Goal: Task Accomplishment & Management: Complete application form

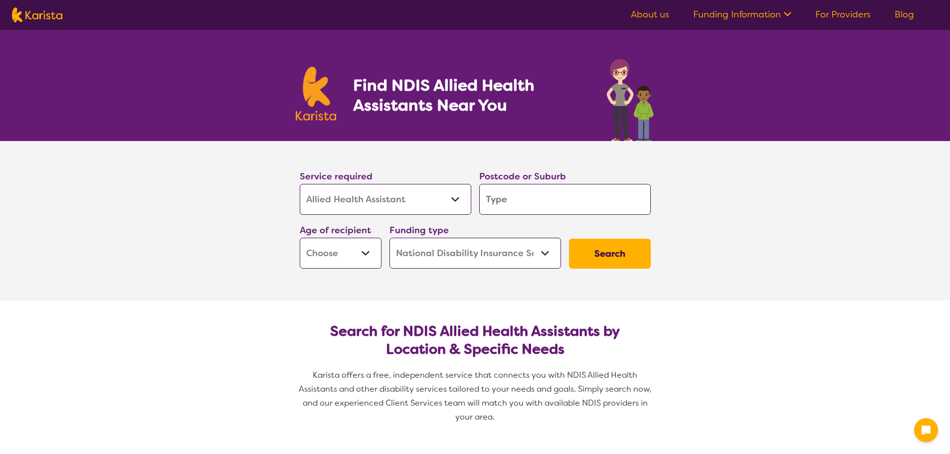
select select "Allied Health Assistant"
select select "NDIS"
select select "Allied Health Assistant"
select select "NDIS"
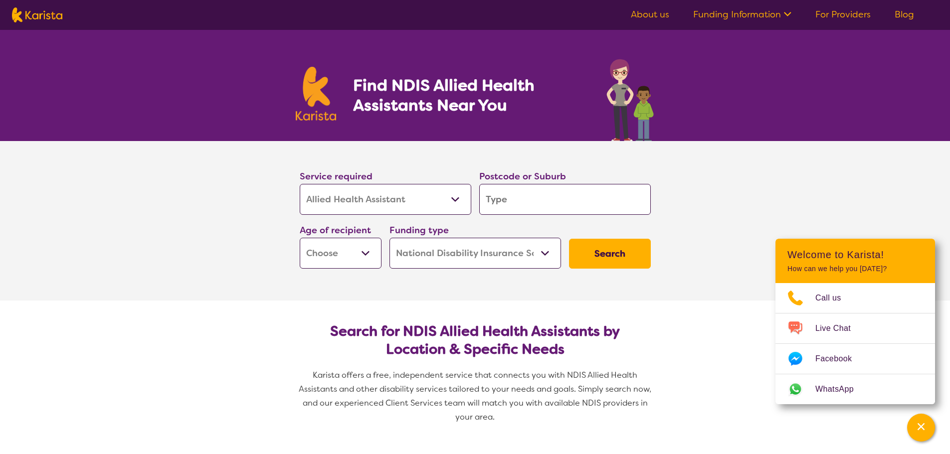
click at [841, 7] on ul "About us Funding Information NDIS - National Disability Insurance Scheme HCP - …" at bounding box center [772, 15] width 307 height 16
click at [451, 198] on select "Allied Health Assistant Assessment (ADHD or Autism) Behaviour support Counselli…" at bounding box center [386, 199] width 172 height 31
select select "[MEDICAL_DATA]"
click at [300, 184] on select "Allied Health Assistant Assessment (ADHD or Autism) Behaviour support Counselli…" at bounding box center [386, 199] width 172 height 31
select select "[MEDICAL_DATA]"
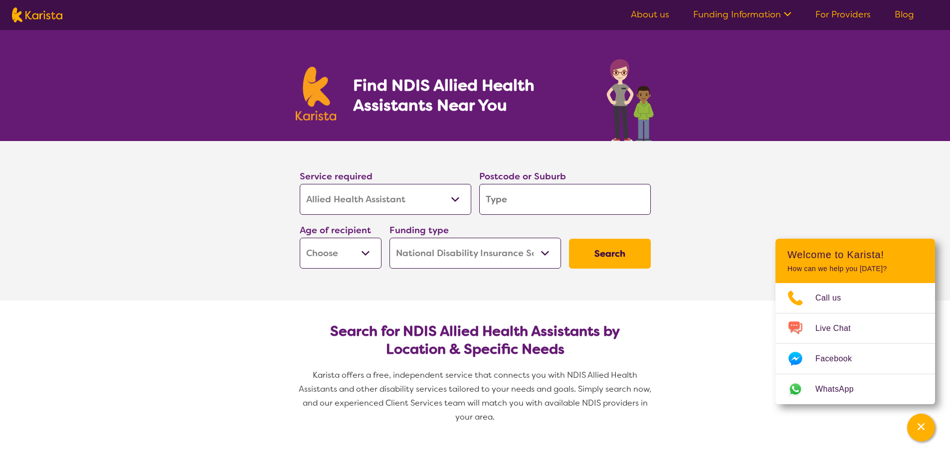
click at [516, 198] on input "search" at bounding box center [565, 199] width 172 height 31
type input "d"
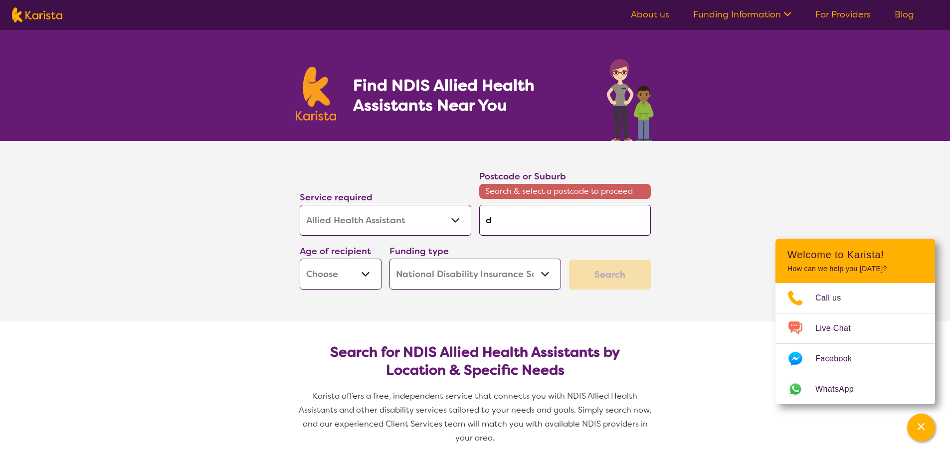
type input "de"
type input "dee"
type input "deer"
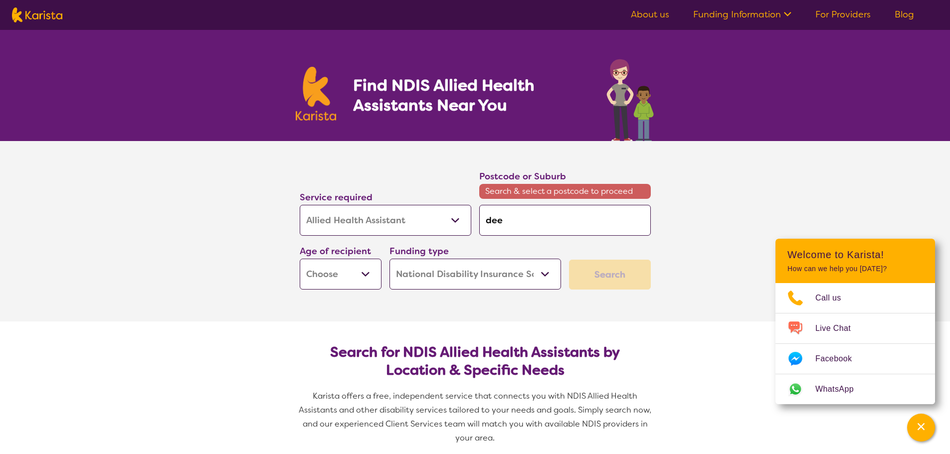
type input "deer"
type input "deer p"
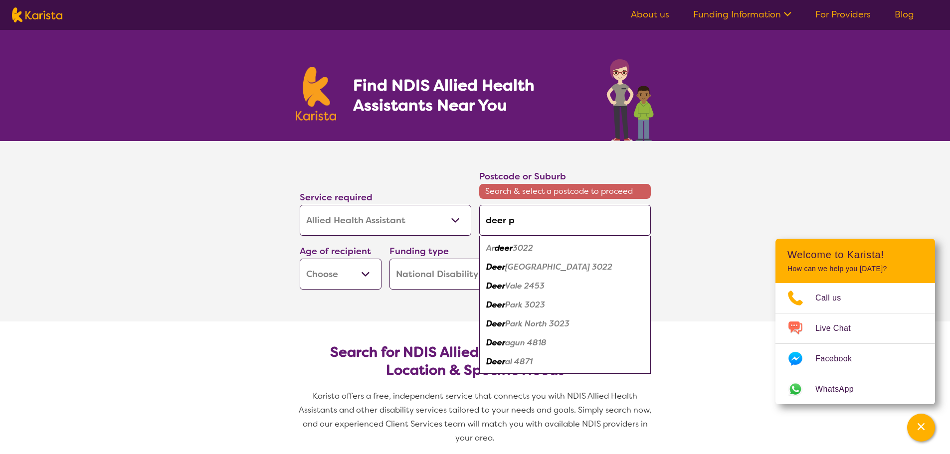
type input "deer pa"
type input "deer par"
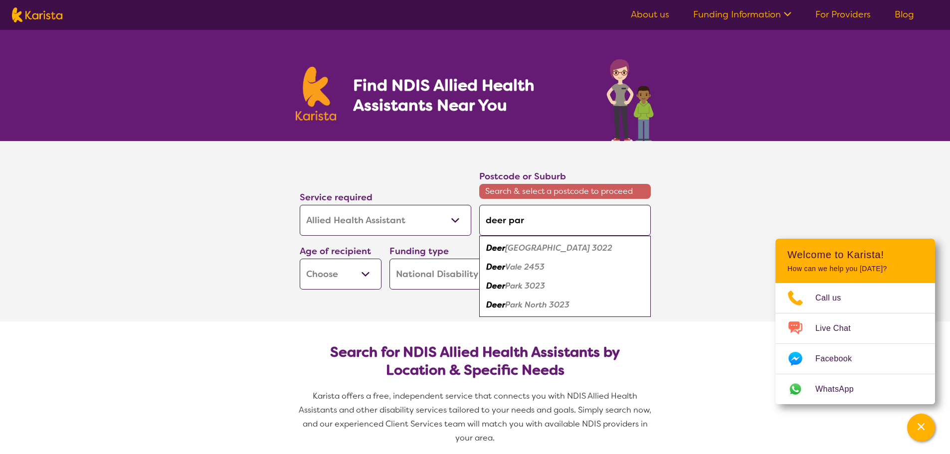
type input "deer park"
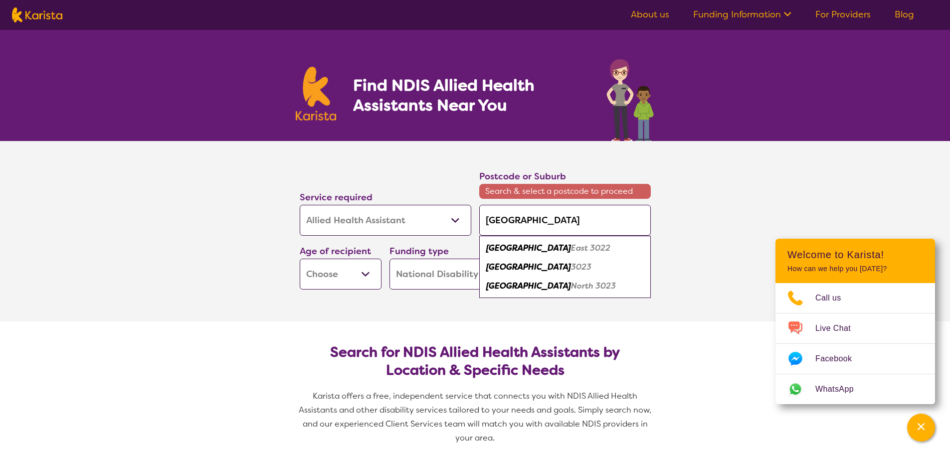
click at [571, 266] on em "3023" at bounding box center [581, 267] width 20 height 10
type input "3023"
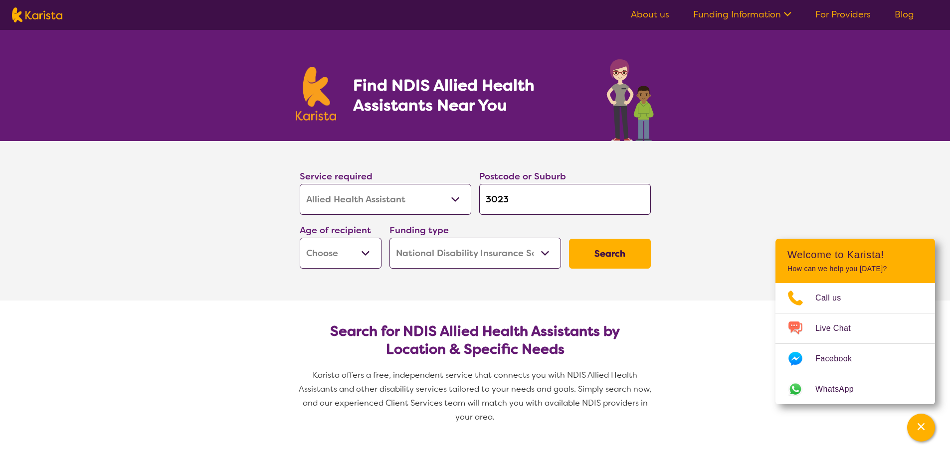
click at [605, 266] on button "Search" at bounding box center [610, 254] width 82 height 30
click at [366, 264] on select "Early Childhood - 0 to 9 Child - 10 to 11 Adolescent - 12 to 17 Adult - 18 to 6…" at bounding box center [341, 253] width 82 height 31
select select "AD"
click at [300, 238] on select "Early Childhood - 0 to 9 Child - 10 to 11 Adolescent - 12 to 17 Adult - 18 to 6…" at bounding box center [341, 253] width 82 height 31
select select "AD"
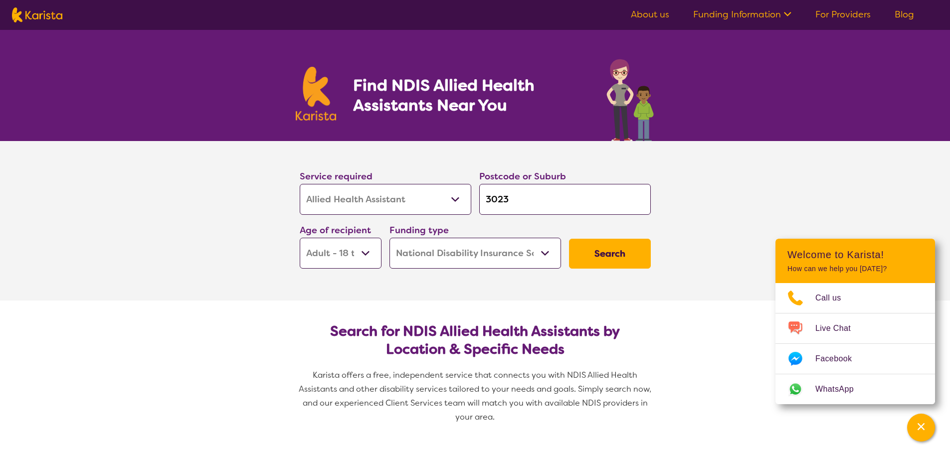
click at [620, 256] on button "Search" at bounding box center [610, 254] width 82 height 30
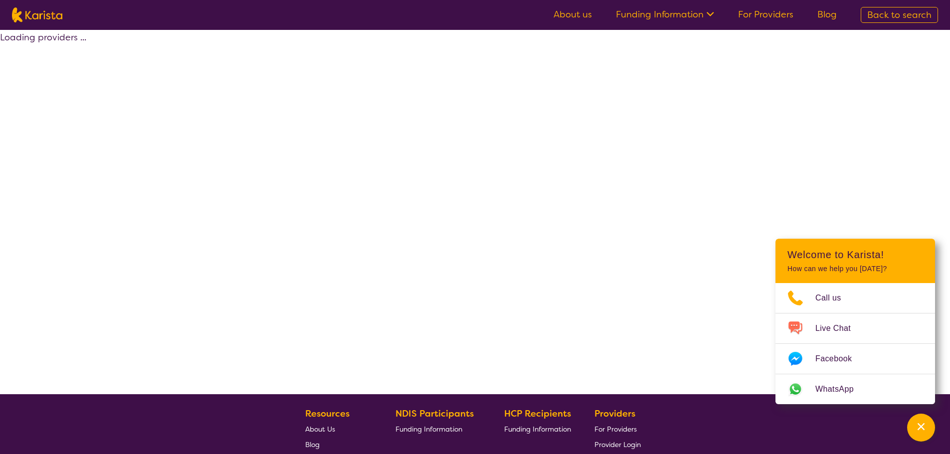
select select "by_score"
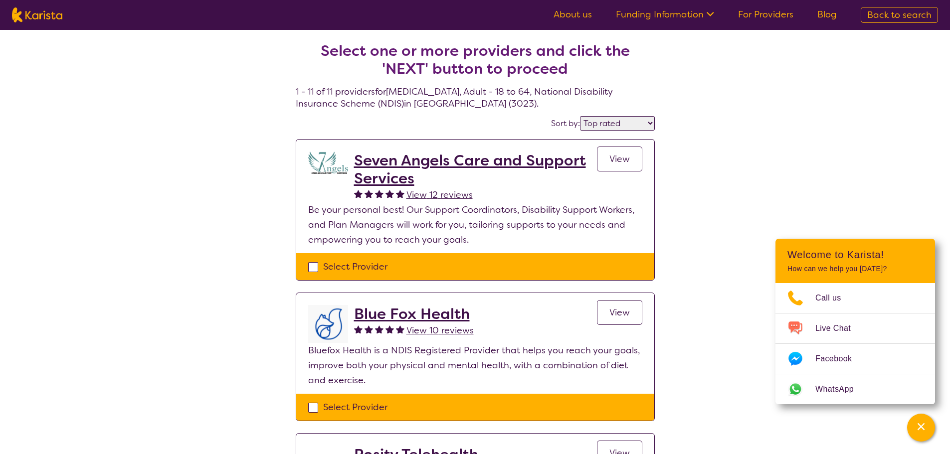
select select "Allied Health Assistant"
select select "AD"
select select "NDIS"
select select "Allied Health Assistant"
select select "AD"
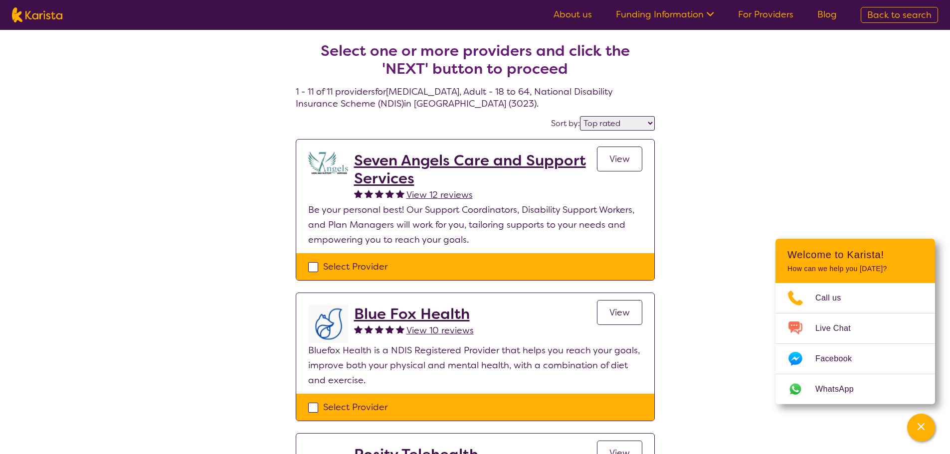
select select "NDIS"
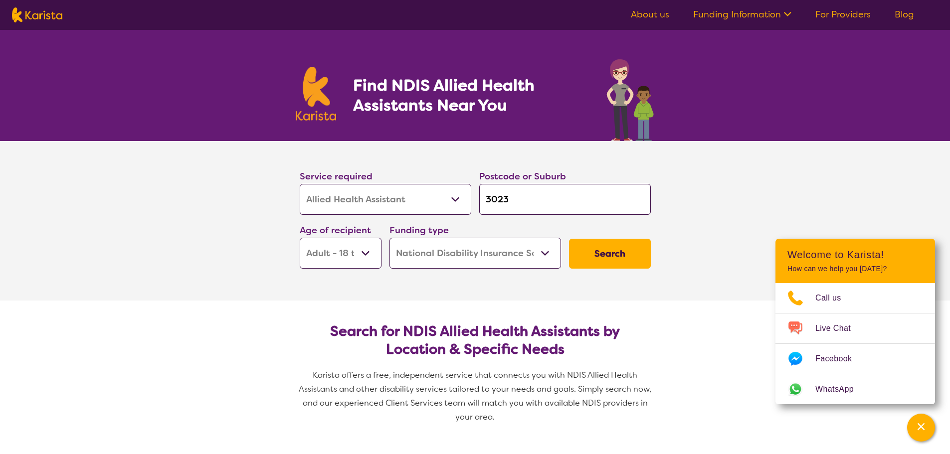
click at [425, 202] on select "Allied Health Assistant Assessment (ADHD or Autism) Behaviour support Counselli…" at bounding box center [386, 199] width 172 height 31
select select "Physiotherapy"
click at [300, 184] on select "Allied Health Assistant Assessment (ADHD or Autism) Behaviour support Counselli…" at bounding box center [386, 199] width 172 height 31
select select "Physiotherapy"
click at [596, 256] on button "Search" at bounding box center [610, 254] width 82 height 30
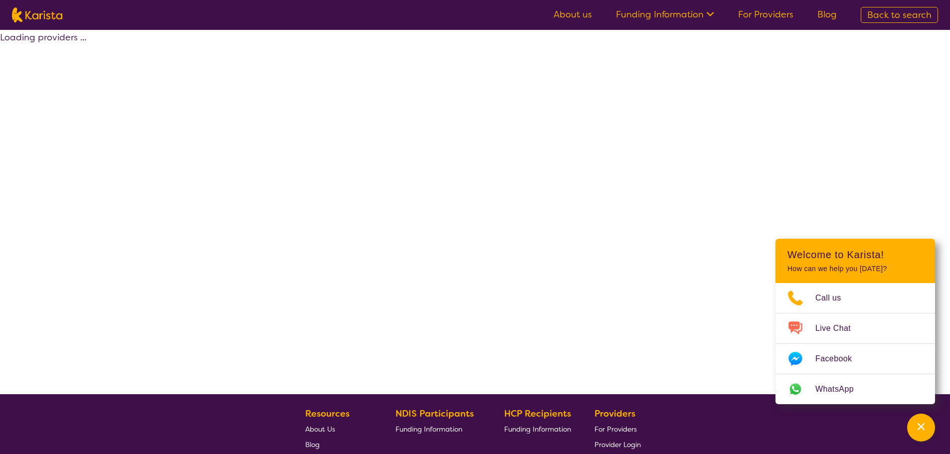
select select "by_score"
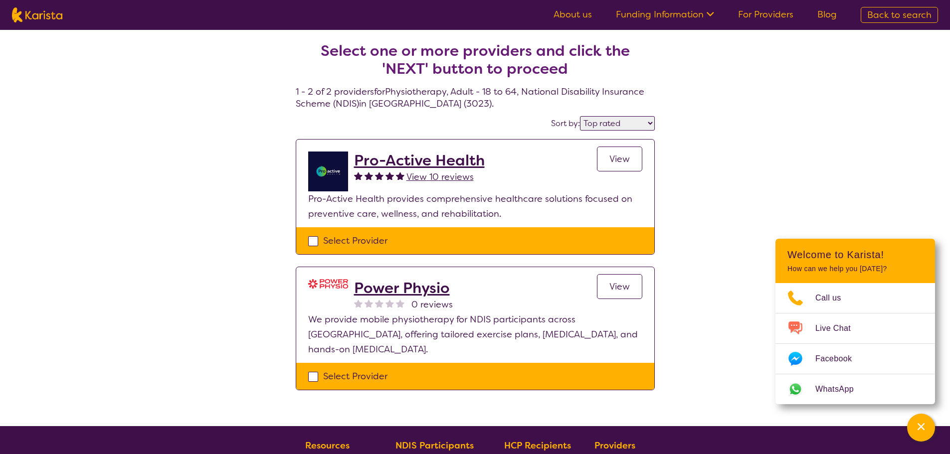
click at [761, 10] on link "For Providers" at bounding box center [765, 14] width 55 height 12
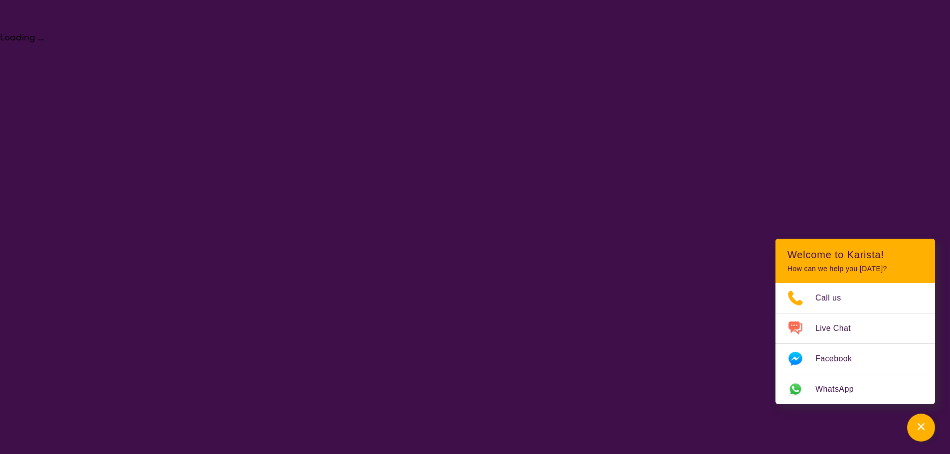
select select "Allied Health Assistant"
select select "AD"
select select "NDIS"
select select "Allied Health Assistant"
select select "AD"
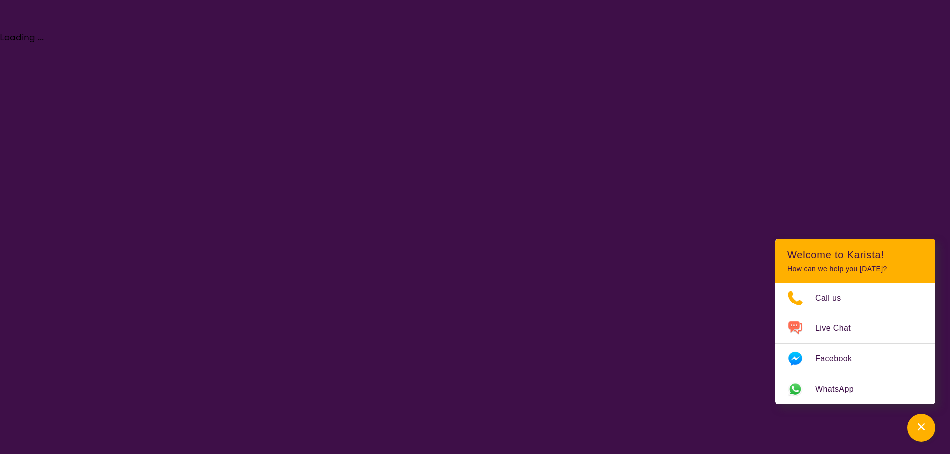
select select "NDIS"
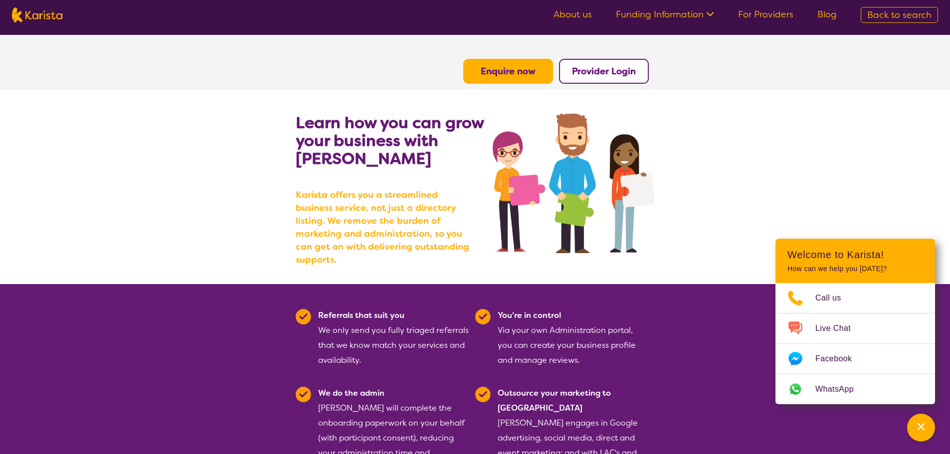
click at [146, 104] on section "Learn how you can grow your business with Karista Karista offers you a streamli…" at bounding box center [475, 187] width 950 height 194
click at [515, 70] on b "Enquire now" at bounding box center [508, 71] width 55 height 12
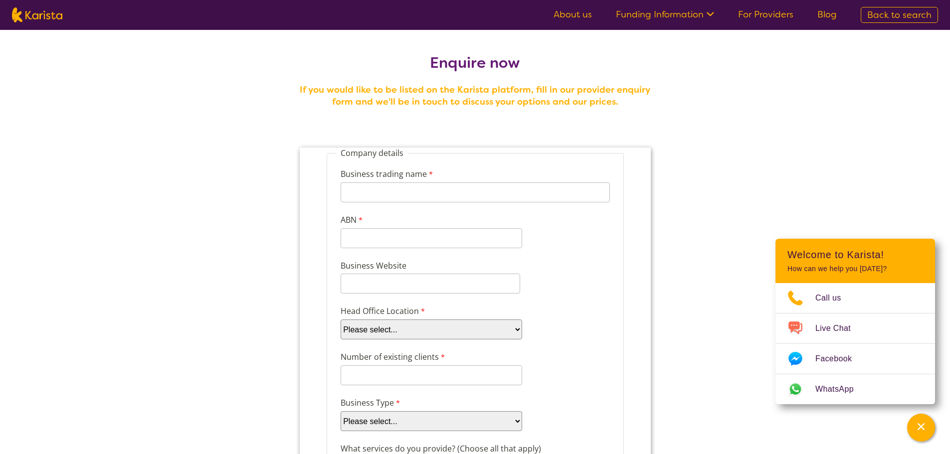
click at [449, 182] on div "Business trading name 255 characters left." at bounding box center [474, 185] width 277 height 38
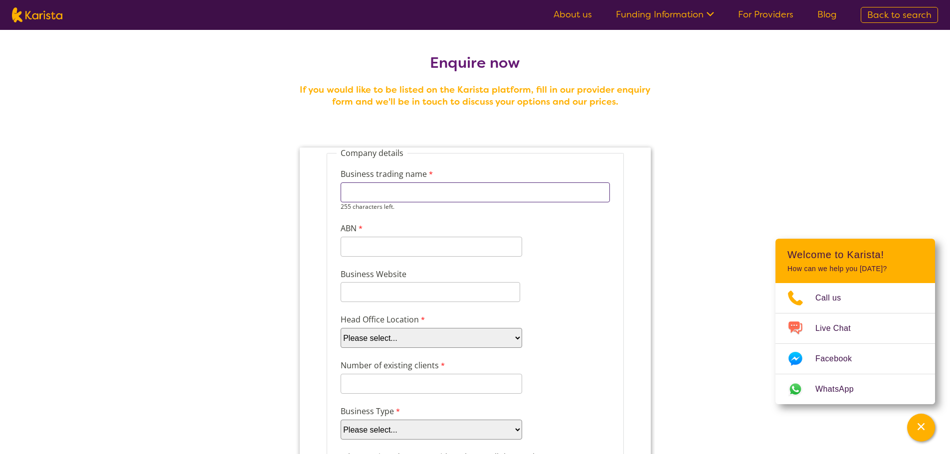
click at [449, 191] on input "Business trading name" at bounding box center [474, 193] width 269 height 20
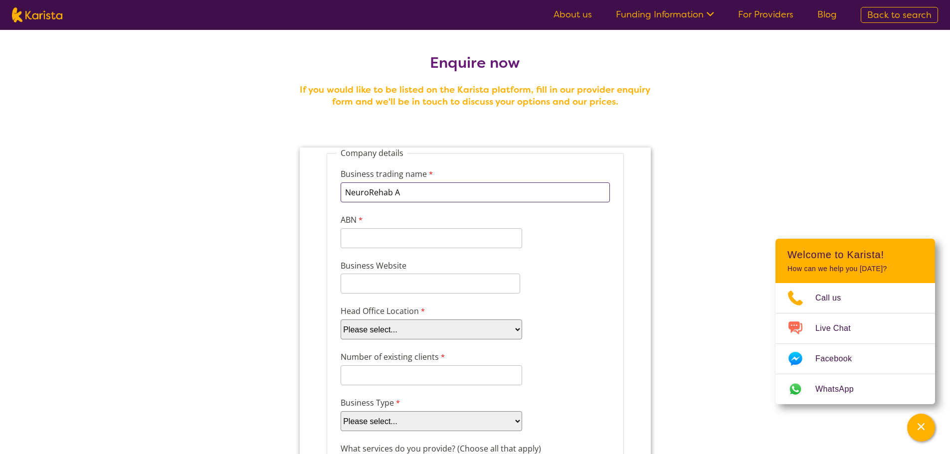
click at [468, 201] on input "NeuroRehab A" at bounding box center [474, 193] width 269 height 20
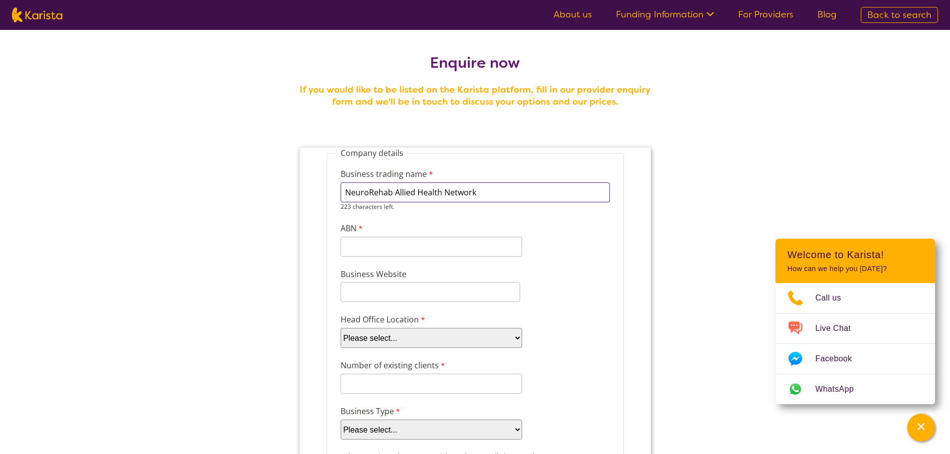
type input "NeuroRehab Allied Health Network"
click at [447, 254] on div "11 characters left." at bounding box center [431, 247] width 182 height 20
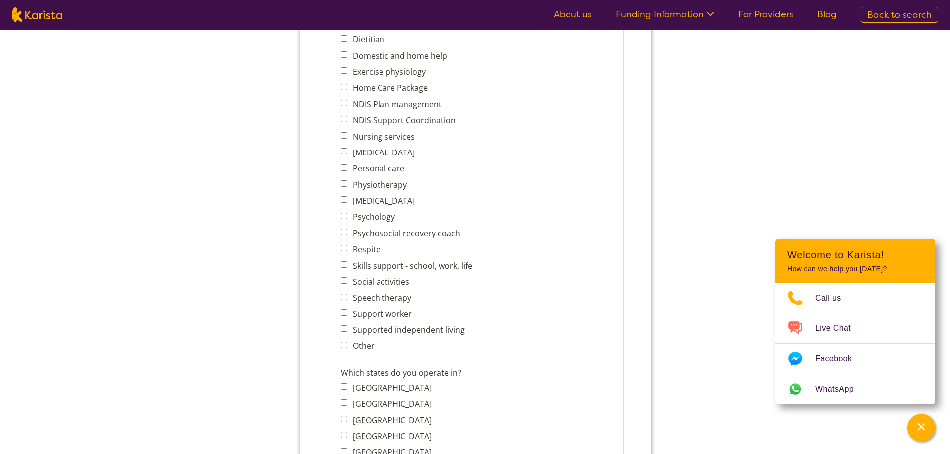
scroll to position [133, 0]
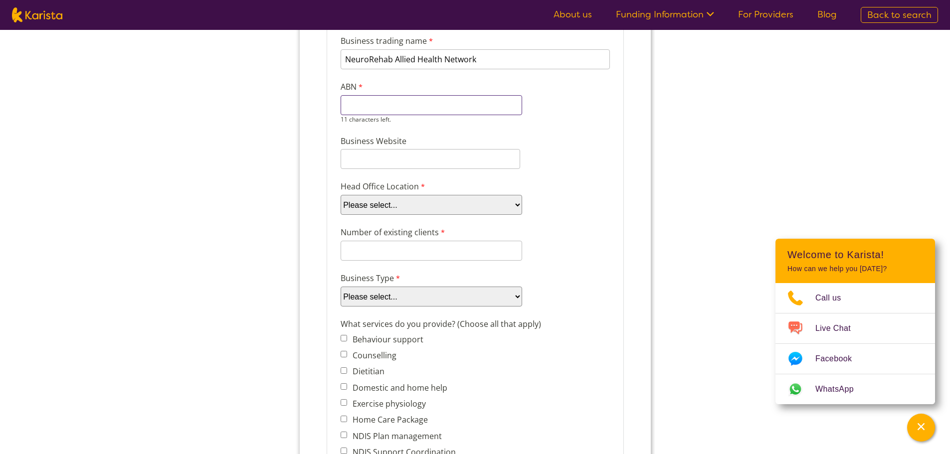
paste input "87 112 872"
click at [380, 162] on div "Business Website" at bounding box center [474, 152] width 277 height 38
click at [358, 104] on input "87 112 872" at bounding box center [431, 105] width 182 height 20
click at [374, 105] on input "87112 872" at bounding box center [431, 105] width 182 height 20
click at [424, 111] on input "87112872" at bounding box center [431, 105] width 182 height 20
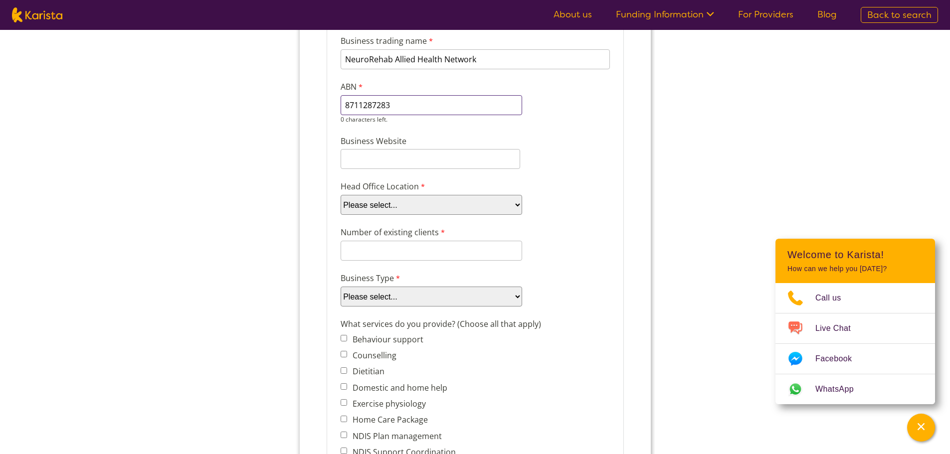
click at [349, 105] on input "8711287283" at bounding box center [431, 105] width 182 height 20
click at [401, 108] on input "8711287283" at bounding box center [431, 105] width 182 height 20
type input "87112872830"
click at [383, 142] on div "Business Website" at bounding box center [474, 152] width 277 height 38
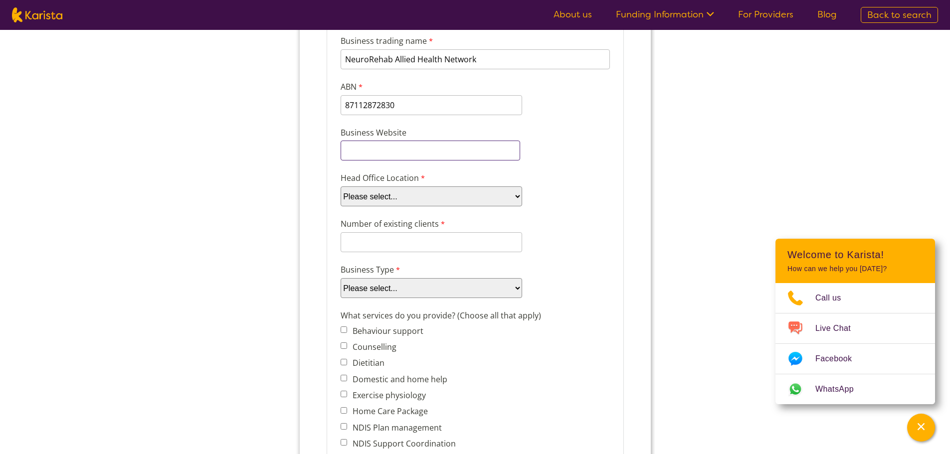
click at [383, 154] on input "Business Website" at bounding box center [430, 151] width 180 height 20
click at [404, 146] on input "Business Website" at bounding box center [430, 151] width 180 height 20
paste input "https://nrah.com.au/"
type input "https://nrah.com.au/"
click at [395, 191] on select "Please select... ACT NSW NT QLD SA TAS VIC WA" at bounding box center [431, 197] width 182 height 20
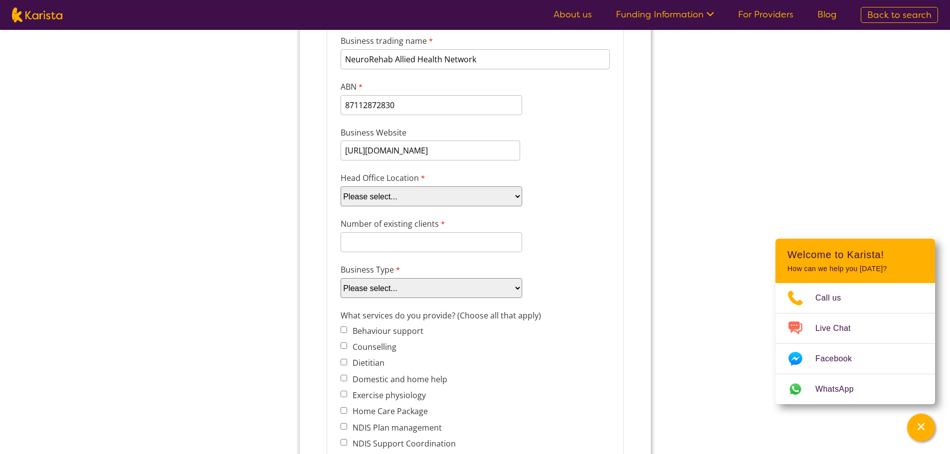
select select "tfa_100"
click at [340, 187] on select "Please select... ACT NSW NT QLD SA TAS VIC WA" at bounding box center [431, 197] width 182 height 20
click at [395, 239] on input "Number of existing clients" at bounding box center [431, 242] width 182 height 20
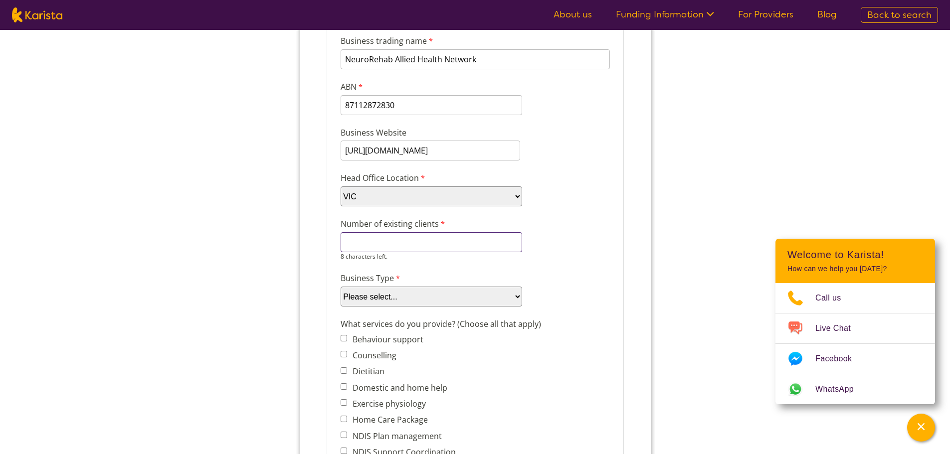
click at [372, 249] on input "Number of existing clients" at bounding box center [431, 242] width 182 height 20
type input "1000"
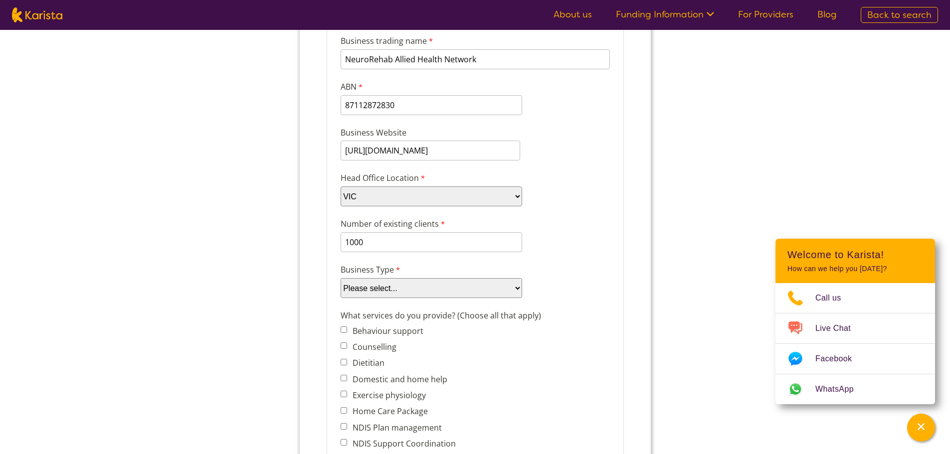
select select "tfa_87"
click at [340, 279] on select "Please select... Company Individual/Sole Trader Other (please specify)" at bounding box center [431, 288] width 182 height 20
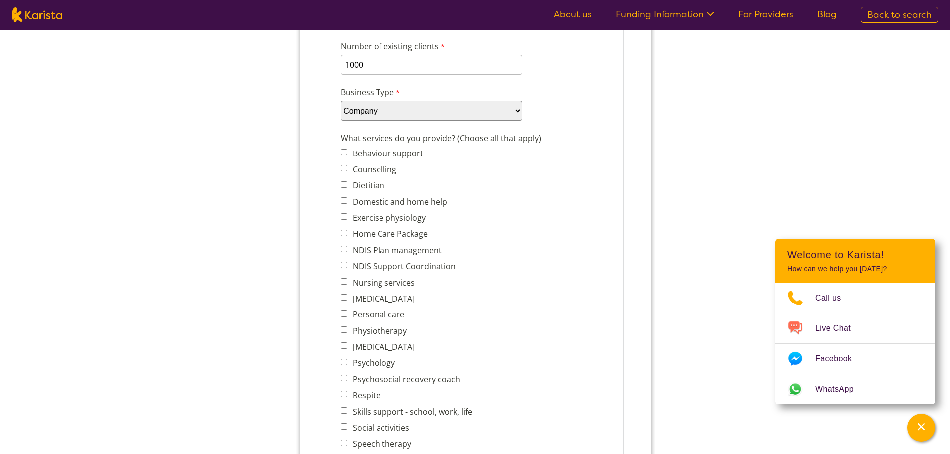
scroll to position [333, 0]
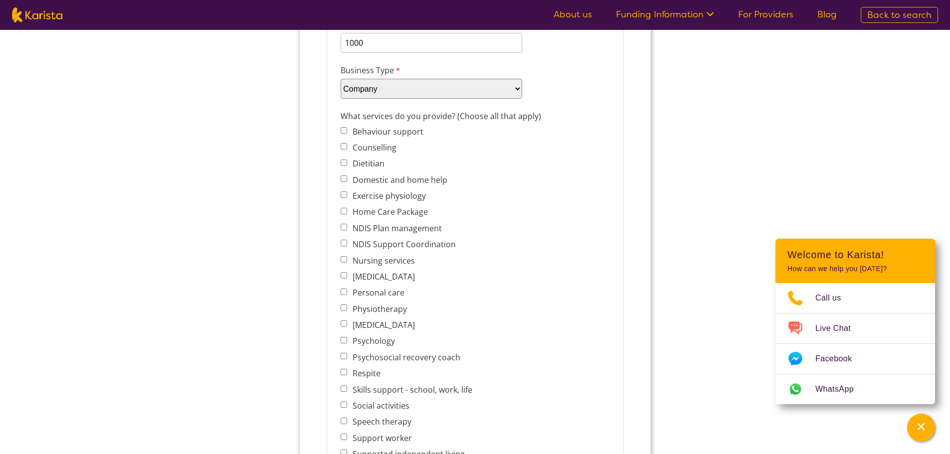
click at [340, 132] on input "Behaviour support" at bounding box center [343, 130] width 6 height 6
checkbox input "true"
click at [341, 161] on input "Dietitian" at bounding box center [343, 163] width 6 height 6
checkbox input "true"
click at [342, 195] on input "Exercise physiology" at bounding box center [343, 195] width 6 height 6
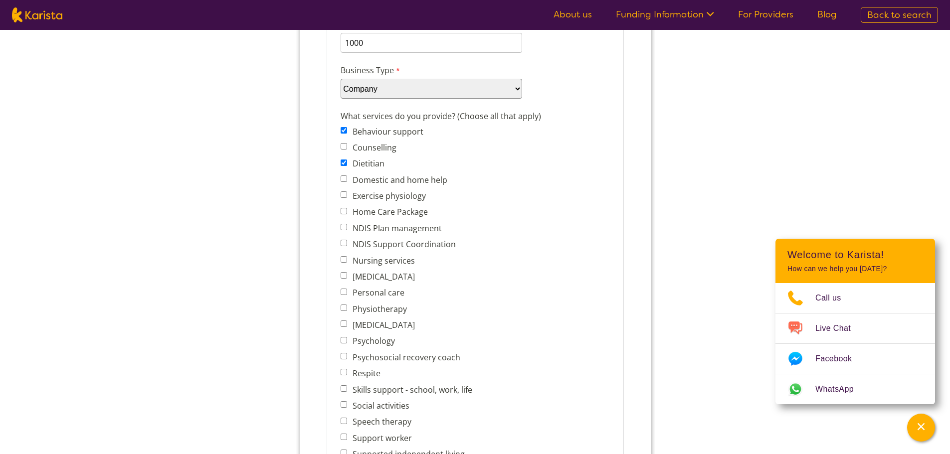
checkbox input "true"
click at [346, 274] on input "[MEDICAL_DATA]" at bounding box center [343, 275] width 6 height 6
checkbox input "true"
click at [345, 307] on input "Physiotherapy" at bounding box center [343, 308] width 6 height 6
checkbox input "true"
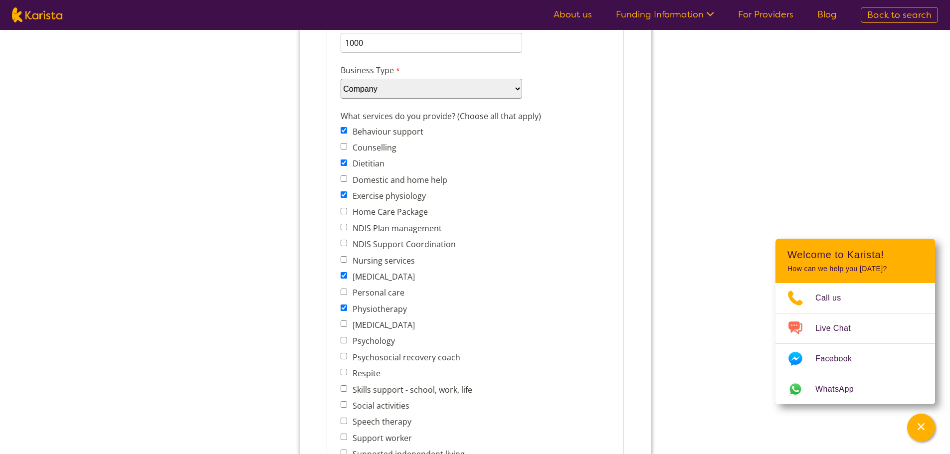
scroll to position [399, 0]
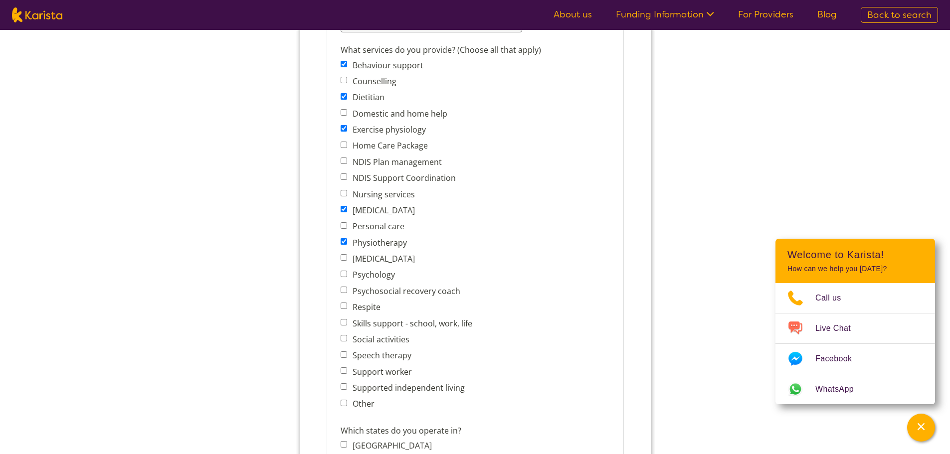
click at [339, 273] on div "What services do you provide? (Choose all that apply) Behaviour support Counsel…" at bounding box center [474, 228] width 277 height 373
click at [344, 268] on span "Psychology" at bounding box center [408, 275] width 137 height 14
click at [343, 271] on input "Psychology" at bounding box center [343, 274] width 6 height 6
checkbox input "true"
click at [343, 357] on input "Speech therapy" at bounding box center [343, 355] width 6 height 6
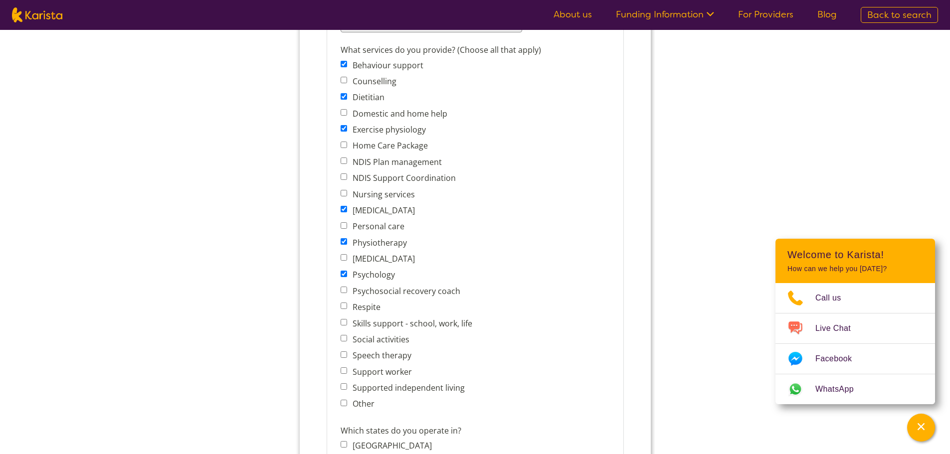
checkbox input "true"
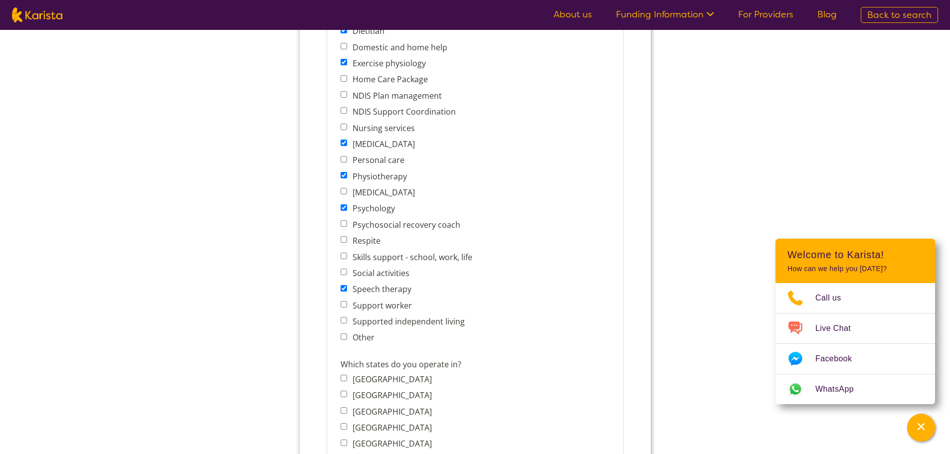
click at [339, 339] on div "What services do you provide? (Choose all that apply) Behaviour support Counsel…" at bounding box center [474, 162] width 277 height 373
click at [344, 339] on input "Other" at bounding box center [343, 337] width 6 height 6
checkbox input "true"
click at [449, 379] on input "Other services (please describe)" at bounding box center [467, 383] width 255 height 20
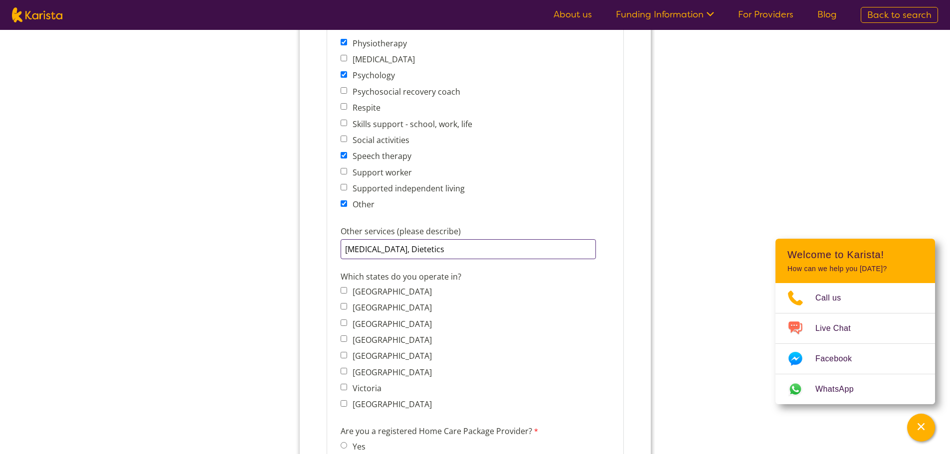
type input "Music Therapy, Dietetics"
click at [342, 387] on input "Victoria" at bounding box center [343, 387] width 6 height 6
checkbox input "true"
click at [343, 372] on input "Tasmania" at bounding box center [343, 371] width 6 height 6
checkbox input "true"
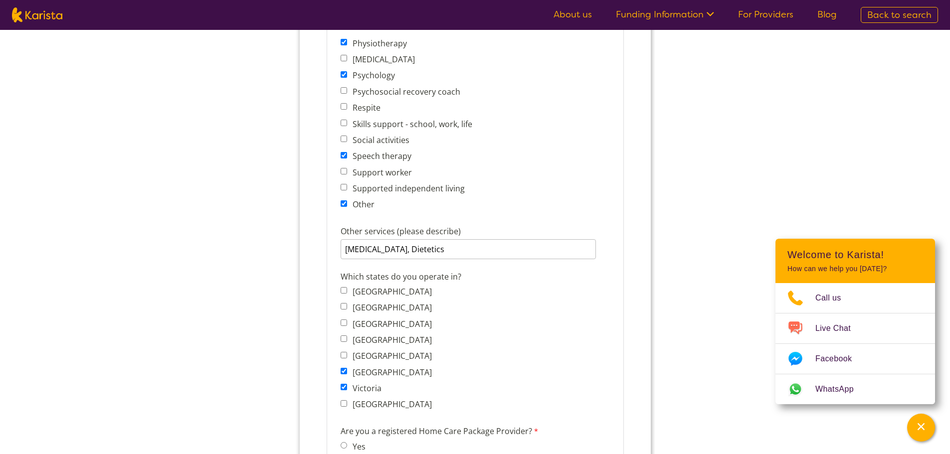
click at [341, 309] on input "New South Wales" at bounding box center [343, 306] width 6 height 6
checkbox input "true"
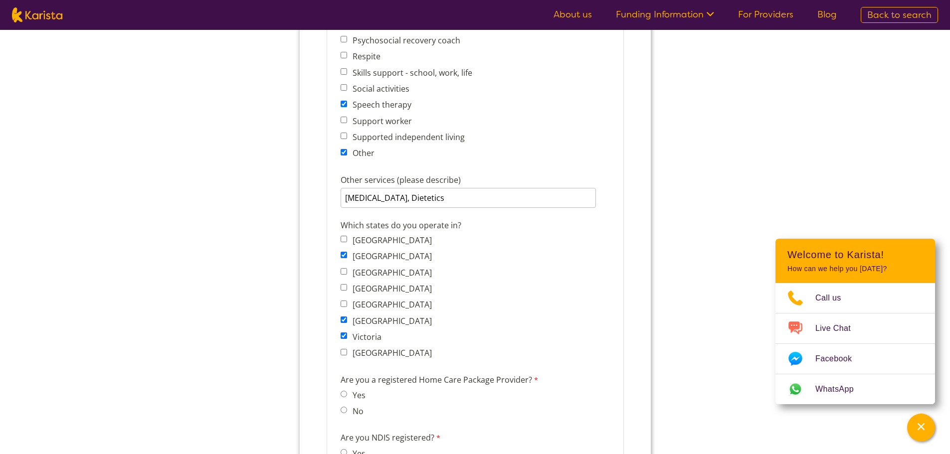
scroll to position [732, 0]
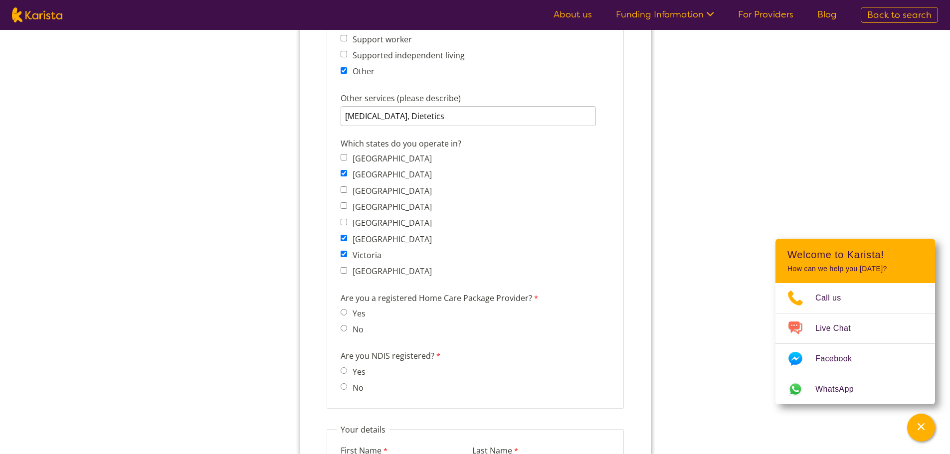
click at [340, 332] on span "No" at bounding box center [355, 330] width 30 height 14
click at [344, 332] on input "No" at bounding box center [343, 328] width 6 height 6
radio input "true"
click at [343, 371] on input "Yes" at bounding box center [343, 371] width 6 height 6
radio input "true"
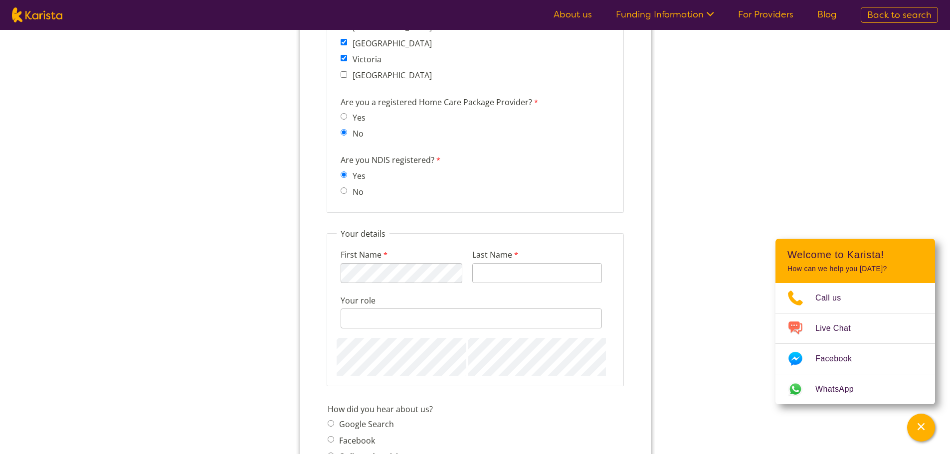
scroll to position [931, 0]
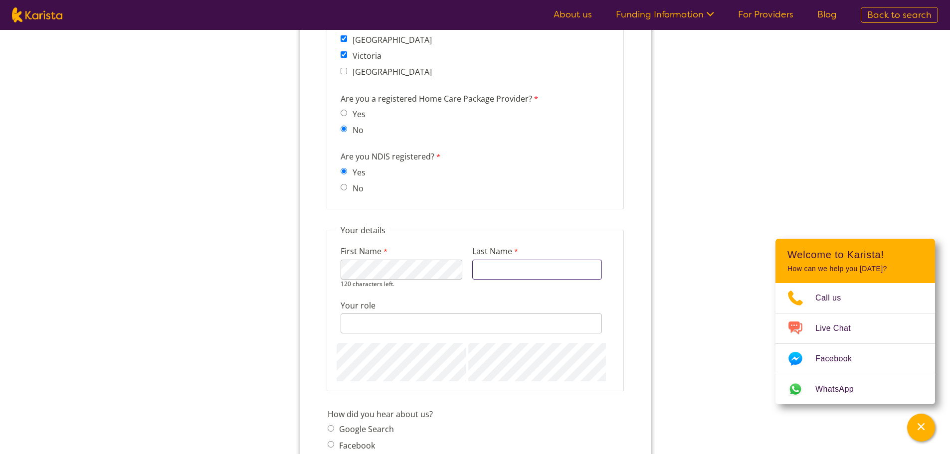
type input "Douglas-Byrnes"
click at [427, 323] on input "Your role" at bounding box center [470, 324] width 261 height 20
type input "Marketing and Communications Officer"
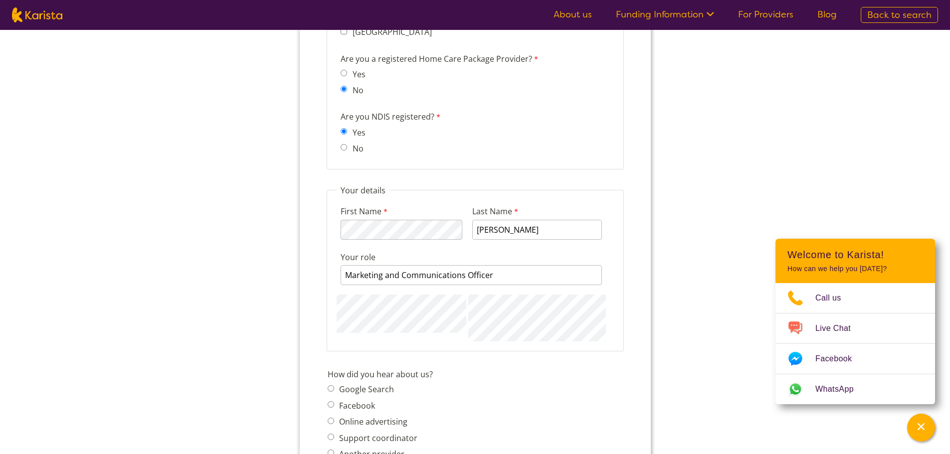
scroll to position [997, 0]
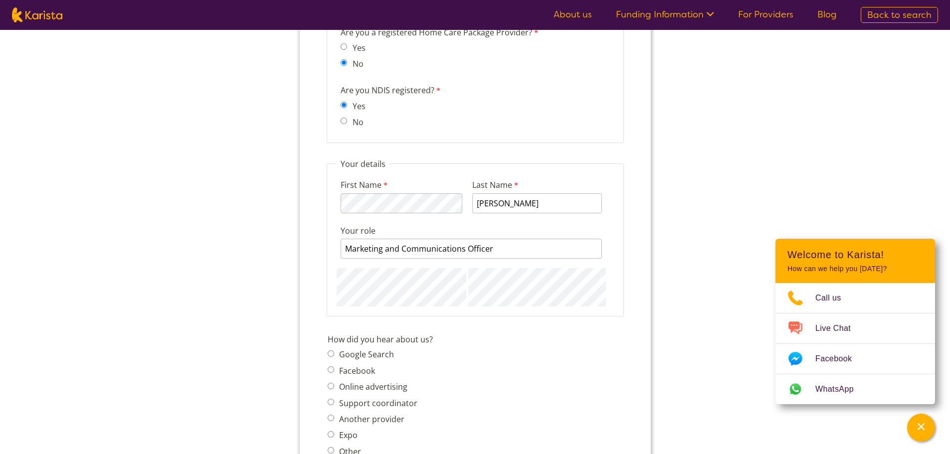
click at [369, 362] on span "Google Search" at bounding box center [375, 355] width 96 height 14
click at [332, 352] on input "Google Search" at bounding box center [330, 354] width 6 height 6
radio input "true"
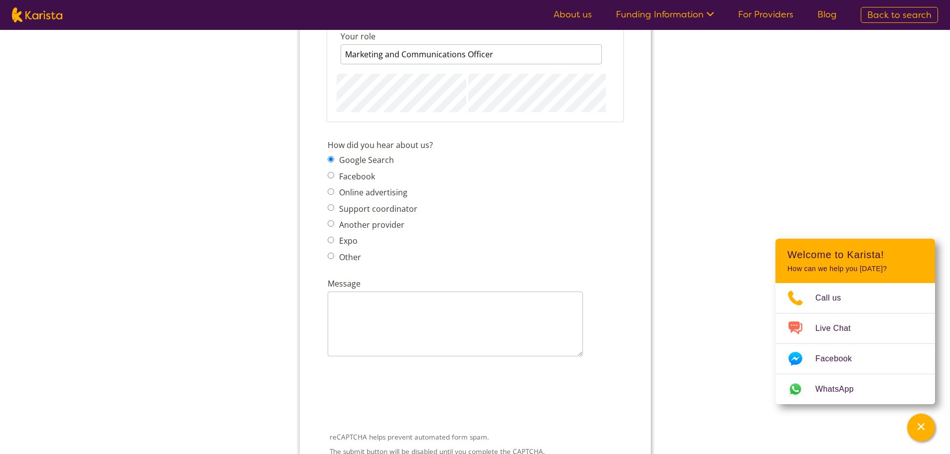
scroll to position [1197, 0]
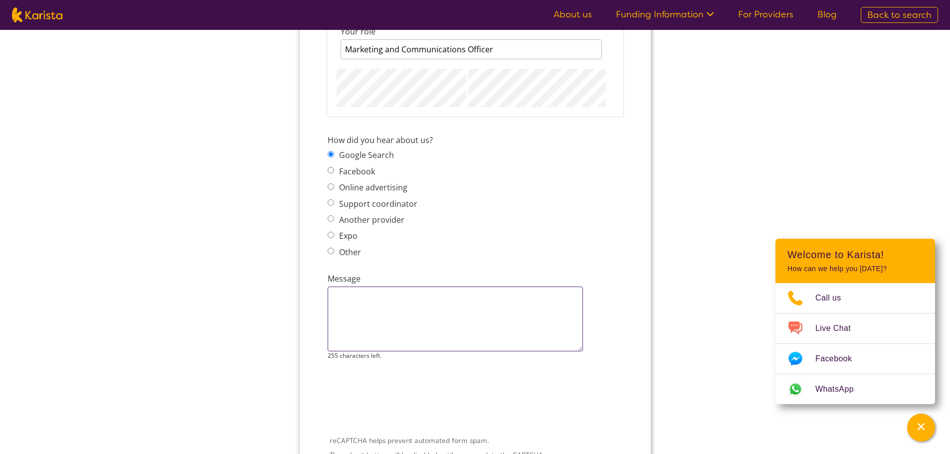
click at [373, 331] on textarea "Message" at bounding box center [454, 319] width 255 height 65
type textarea "Want to know pricing?"
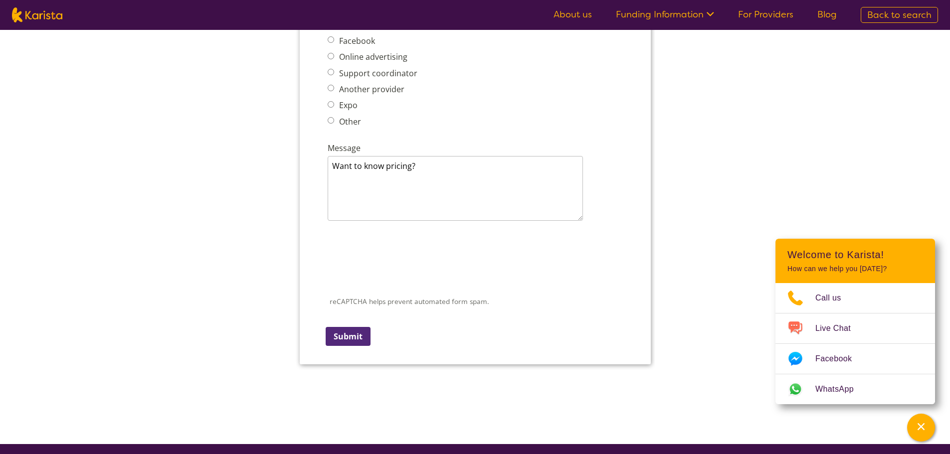
scroll to position [1330, 0]
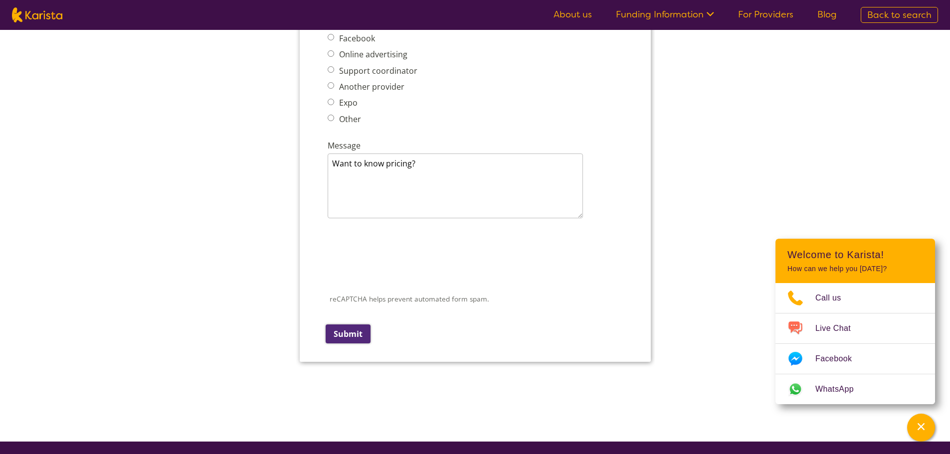
click at [347, 331] on input "Submit" at bounding box center [347, 334] width 45 height 19
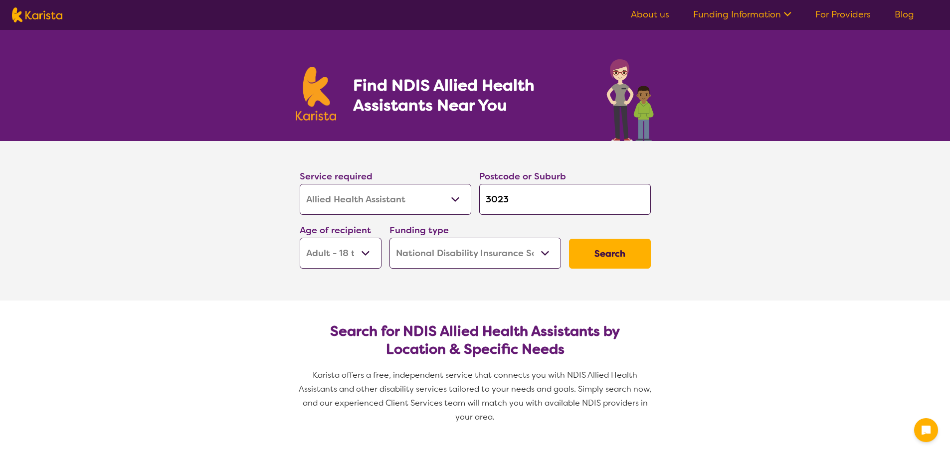
select select "Allied Health Assistant"
select select "AD"
select select "NDIS"
select select "Allied Health Assistant"
select select "AD"
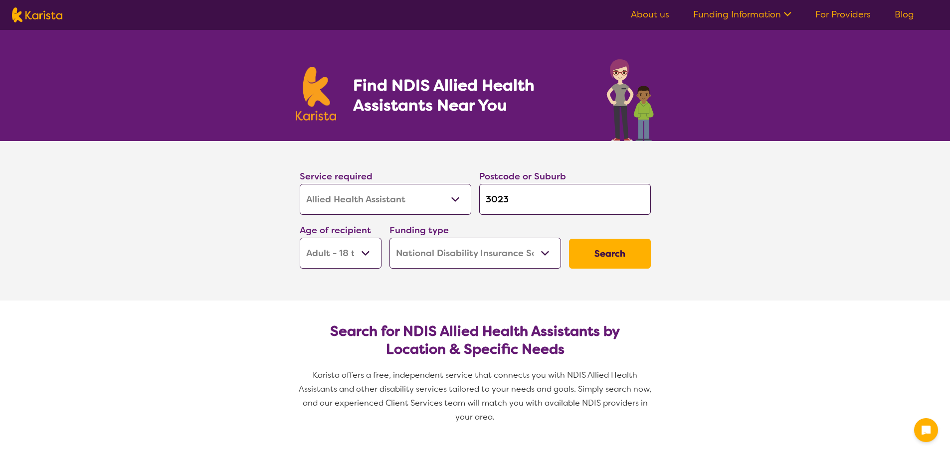
select select "NDIS"
click at [141, 100] on div "Find NDIS Allied Health Assistants Near You" at bounding box center [475, 85] width 950 height 111
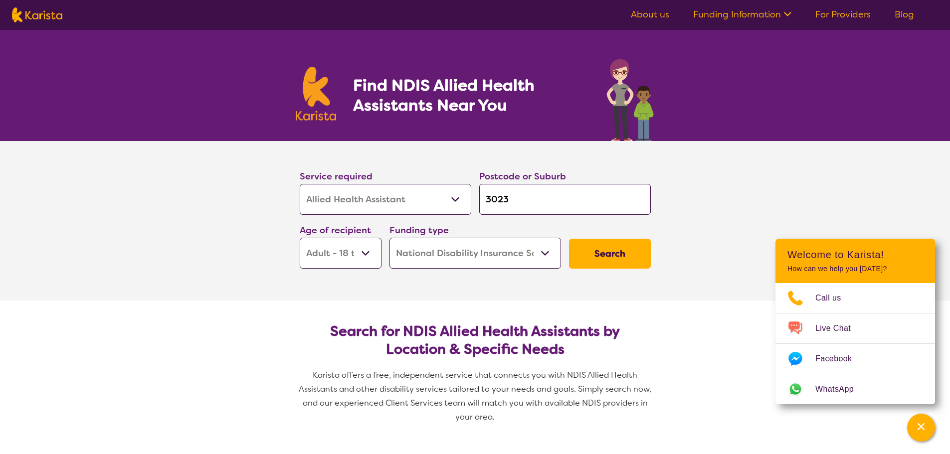
click at [38, 17] on img at bounding box center [37, 14] width 50 height 15
select select "Allied Health Assistant"
select select "AD"
select select "NDIS"
